Goal: Check status: Check status

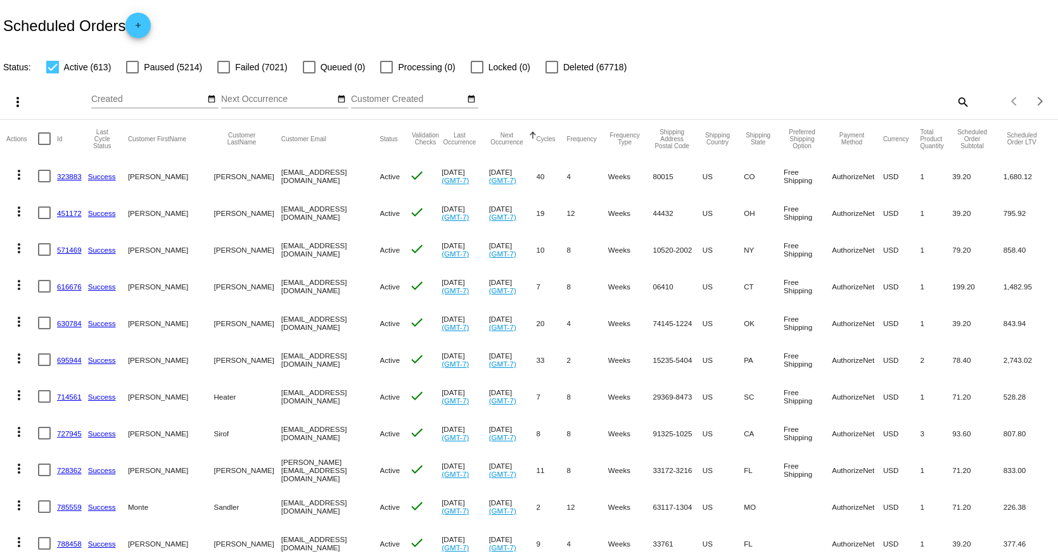
click at [941, 105] on div "search" at bounding box center [838, 102] width 264 height 20
click at [955, 95] on mat-icon "search" at bounding box center [962, 102] width 15 height 20
click at [840, 94] on input "Search" at bounding box center [838, 99] width 264 height 10
paste input "[EMAIL_ADDRESS][DOMAIN_NAME]"
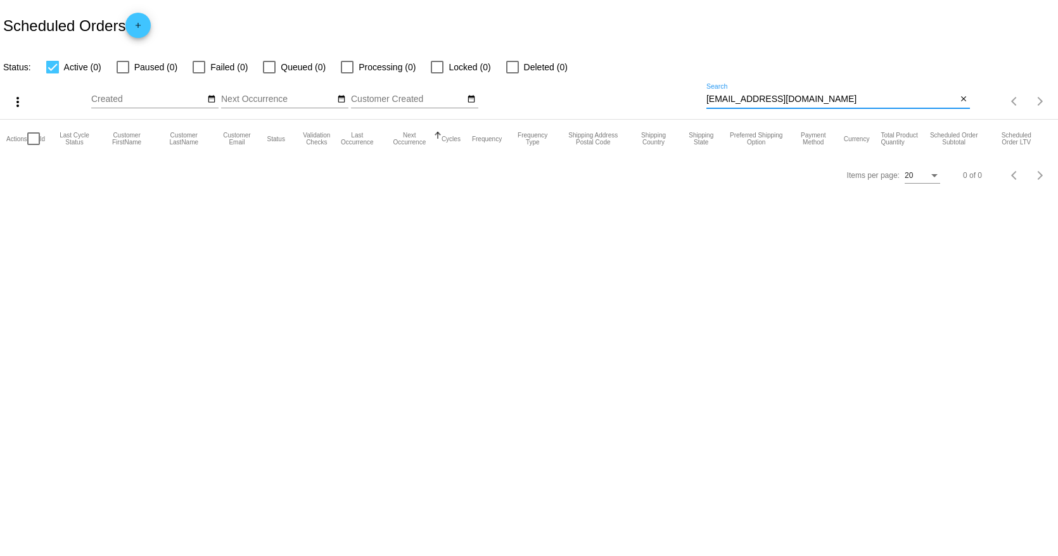
click at [840, 94] on input "[EMAIL_ADDRESS][DOMAIN_NAME]" at bounding box center [831, 99] width 250 height 10
click at [746, 93] on div "[EMAIL_ADDRESS][DOMAIN_NAME] Search" at bounding box center [831, 96] width 250 height 25
paste input "[EMAIL_ADDRESS][DOMAIN_NAME]"
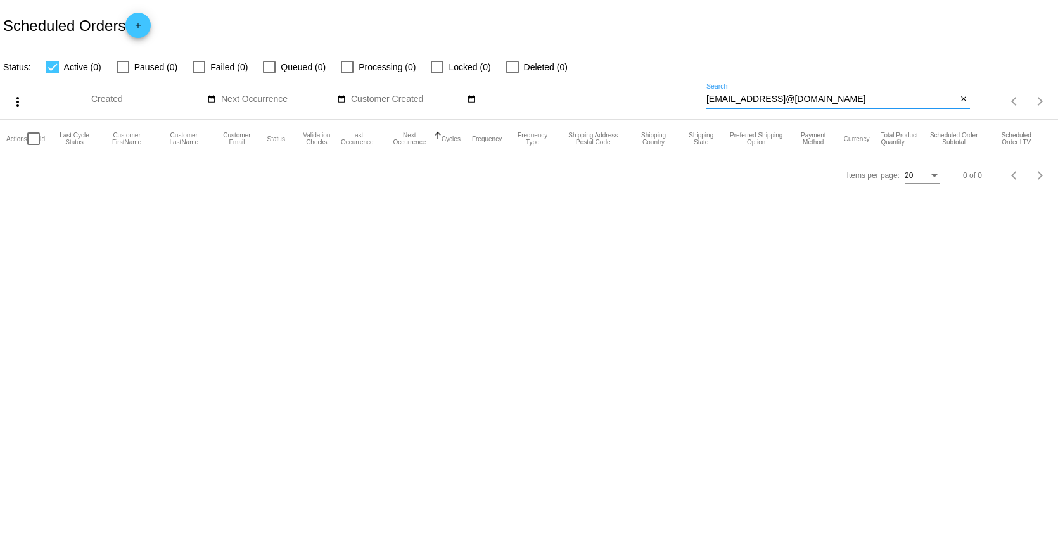
type input "[EMAIL_ADDRESS]@[DOMAIN_NAME]"
click at [746, 93] on div "[EMAIL_ADDRESS]@[DOMAIN_NAME] Search" at bounding box center [831, 96] width 250 height 25
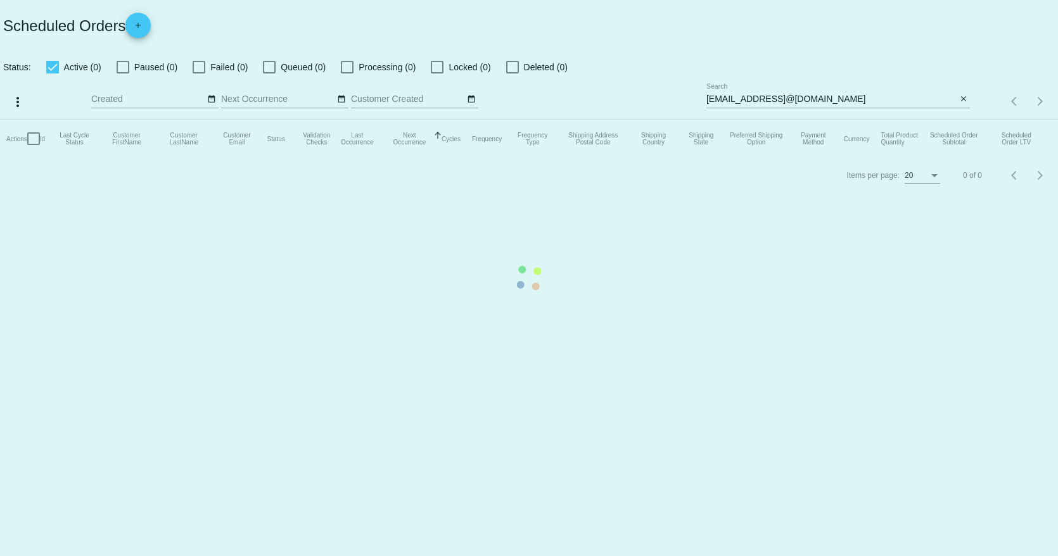
click at [746, 93] on app-dashboard-scheduled-orders "Scheduled Orders add Status: Active (0) Paused (0) Failed (0) Queued (0) Proces…" at bounding box center [529, 96] width 1058 height 193
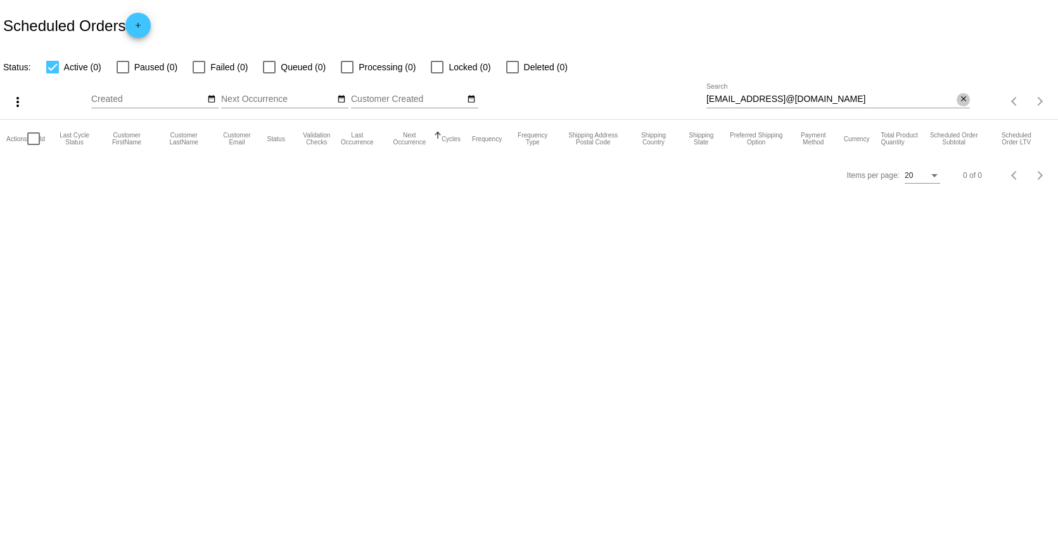
click at [964, 98] on mat-icon "close" at bounding box center [963, 99] width 9 height 10
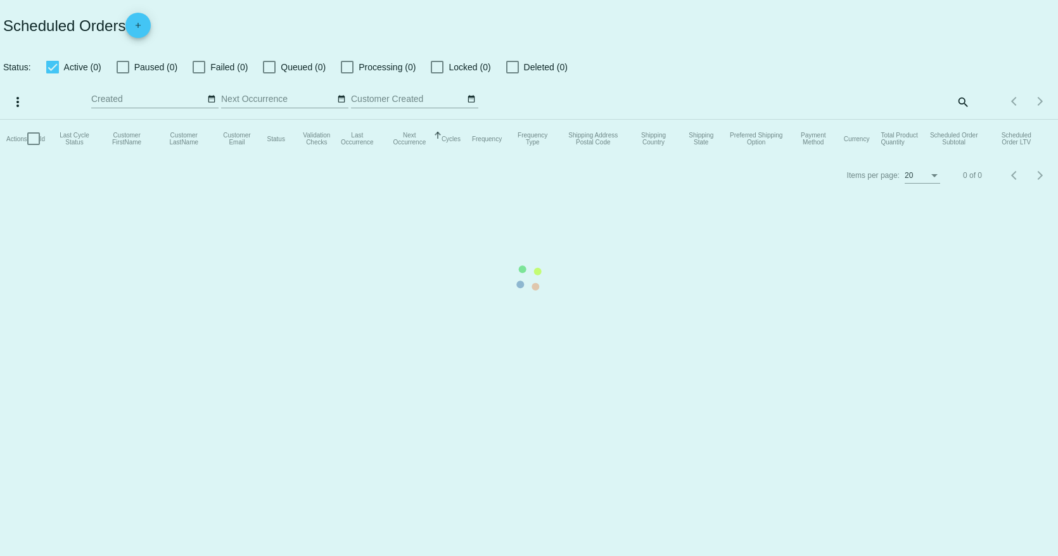
click at [964, 120] on mat-table "Actions Id Last Cycle Status Customer FirstName Customer LastName Customer Emai…" at bounding box center [529, 139] width 1058 height 38
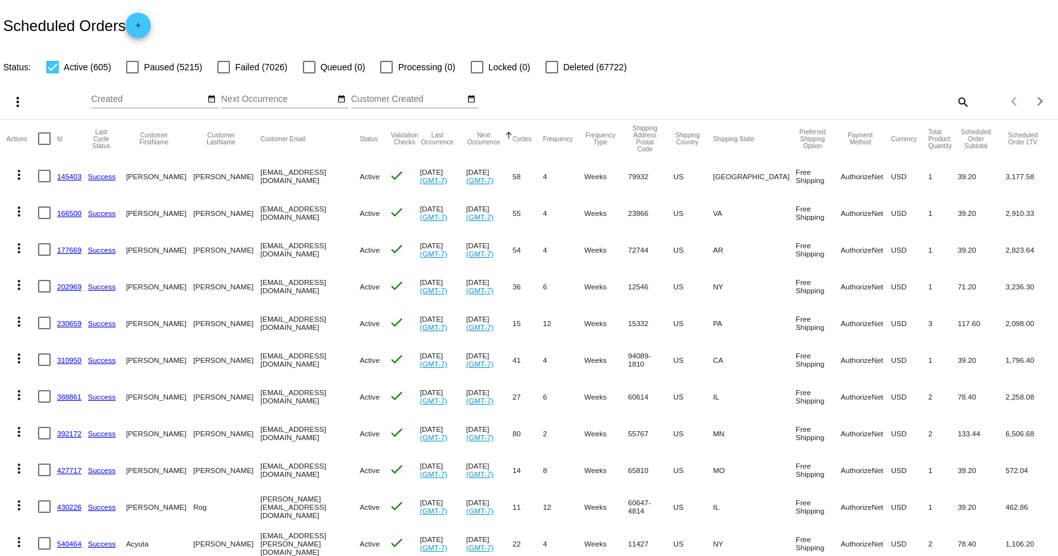
click at [955, 99] on mat-icon "search" at bounding box center [962, 102] width 15 height 20
click at [860, 92] on div "Search" at bounding box center [838, 96] width 264 height 25
paste input "[EMAIL_ADDRESS][DOMAIN_NAME]"
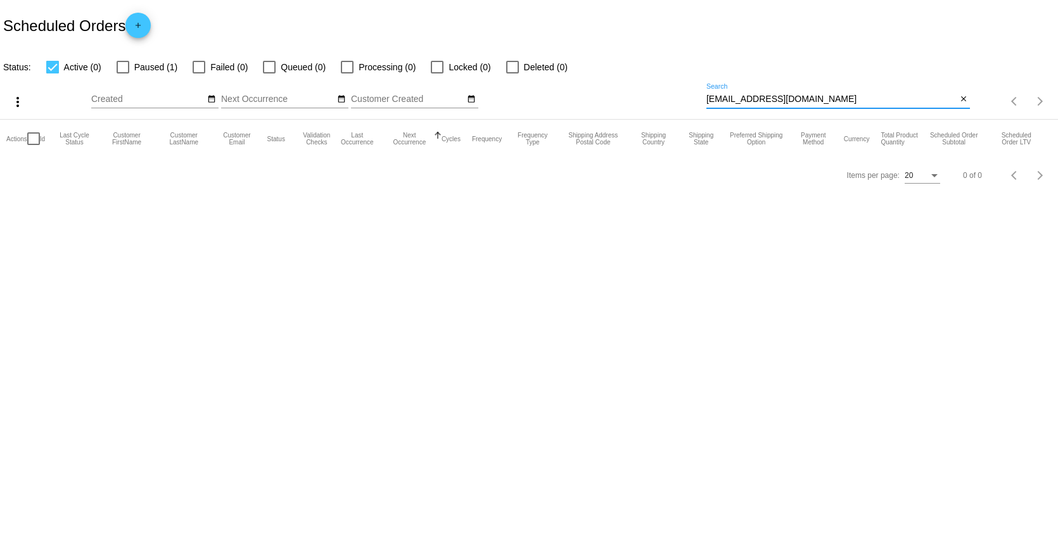
type input "[EMAIL_ADDRESS][DOMAIN_NAME]"
click at [123, 60] on label "Paused (1)" at bounding box center [147, 67] width 61 height 15
click at [123, 73] on input "Paused (1)" at bounding box center [122, 73] width 1 height 1
checkbox input "true"
